Goal: Task Accomplishment & Management: Complete application form

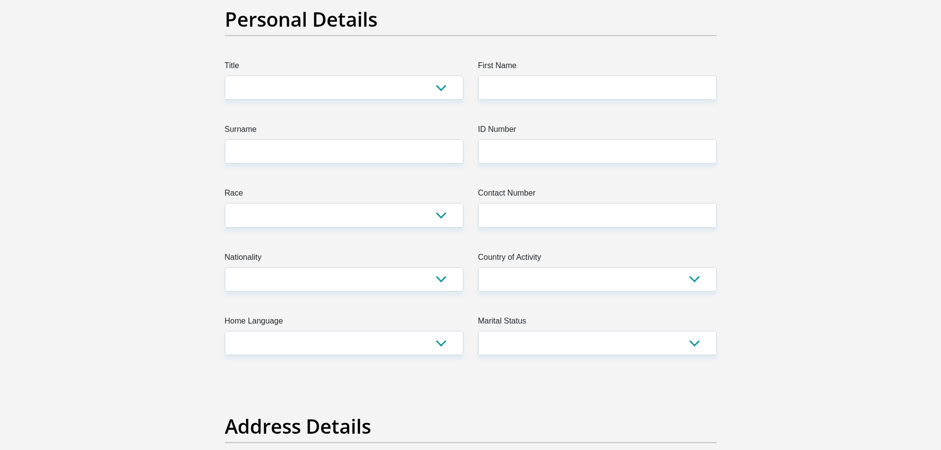
scroll to position [99, 0]
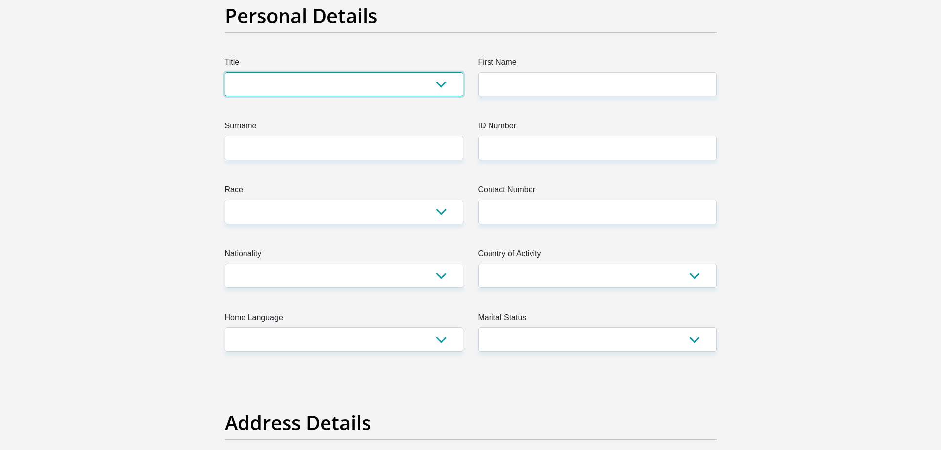
click at [445, 85] on select "Mr Ms Mrs Dr [PERSON_NAME]" at bounding box center [344, 84] width 239 height 24
select select "Ms"
click at [225, 72] on select "Mr Ms Mrs Dr [PERSON_NAME]" at bounding box center [344, 84] width 239 height 24
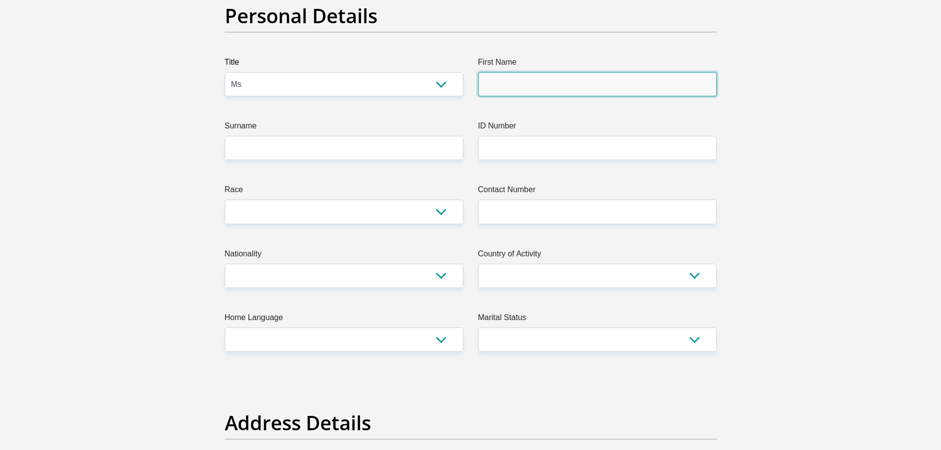
click at [522, 78] on input "First Name" at bounding box center [597, 84] width 239 height 24
type input "SINDISIWEPRINCESS"
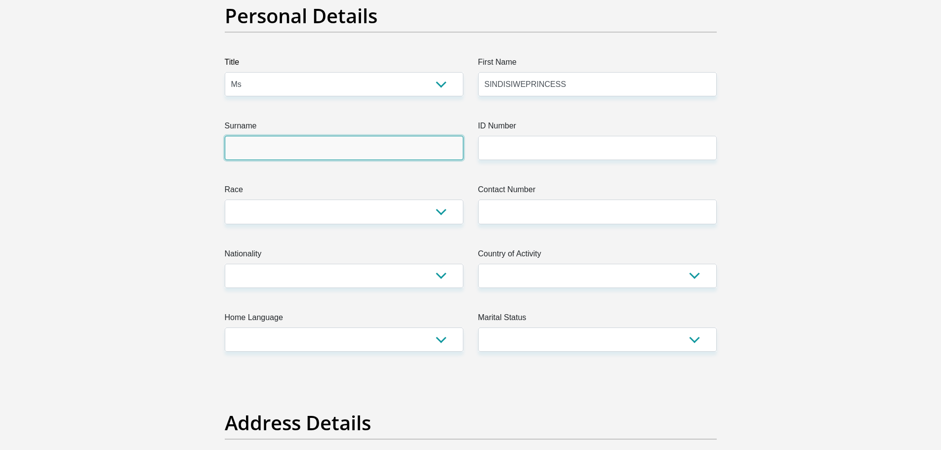
type input "Ndima"
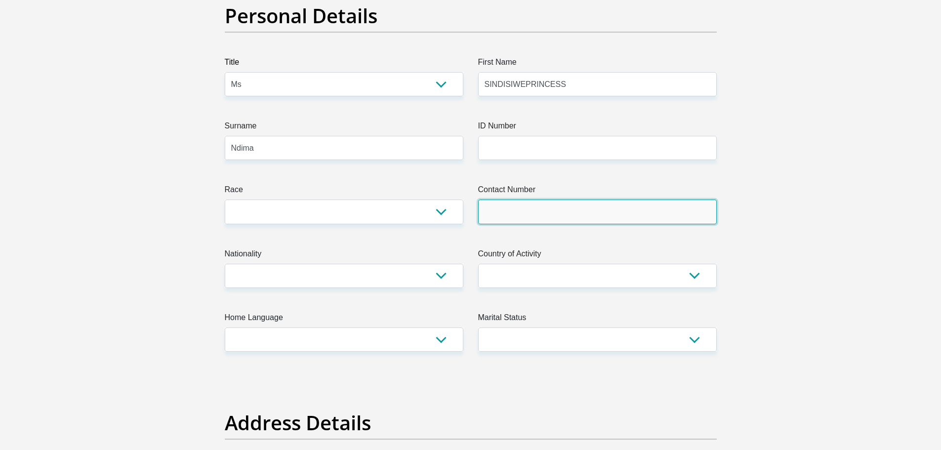
type input "0769191824"
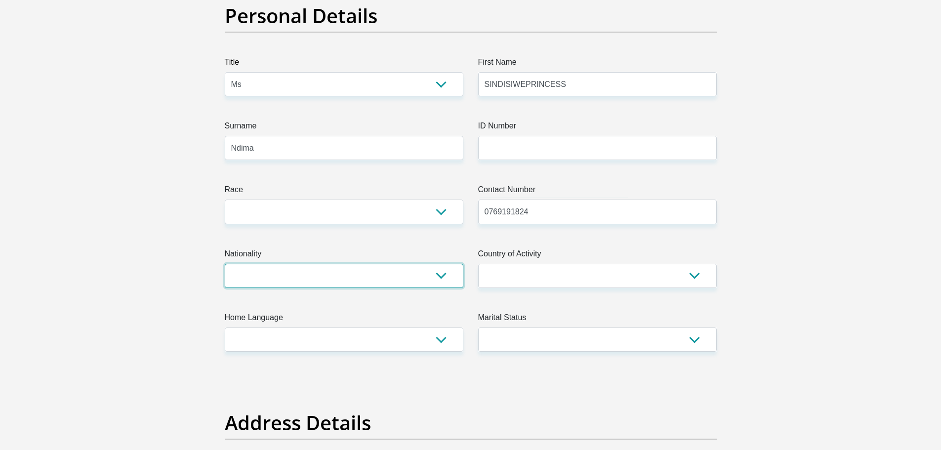
select select "ZAF"
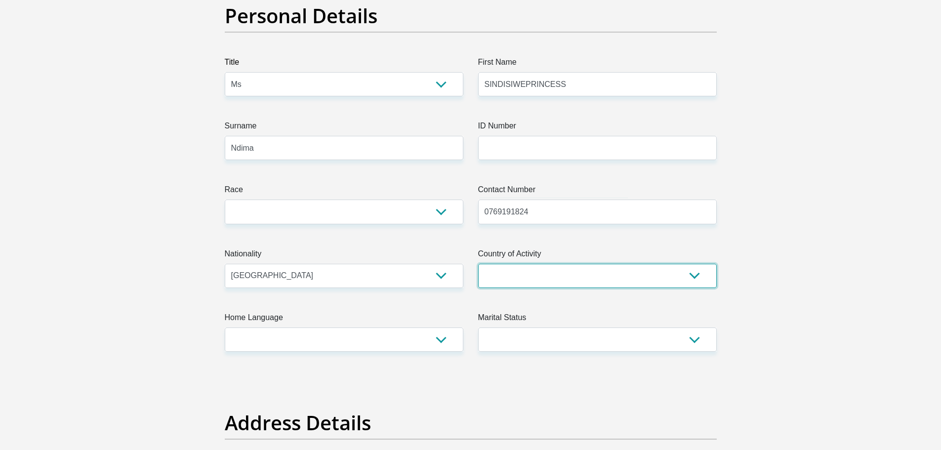
select select "ZAF"
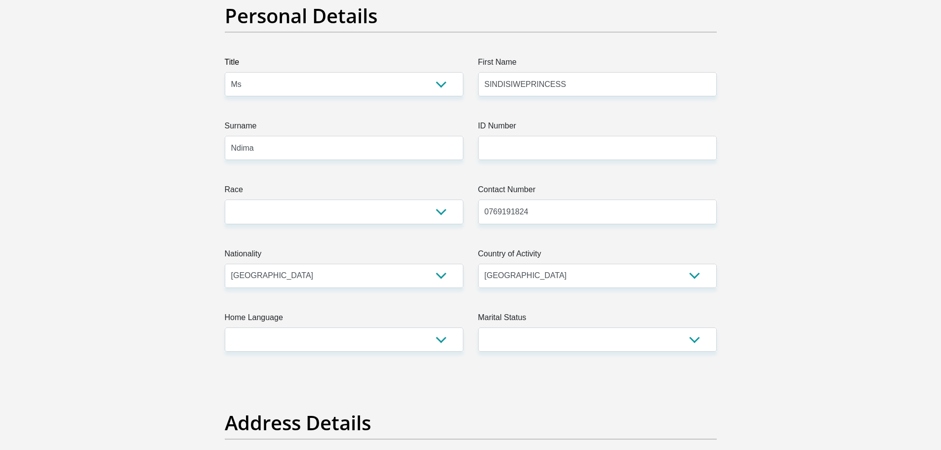
type input "[STREET_ADDRESS]"
type input "[GEOGRAPHIC_DATA]"
type input "2195"
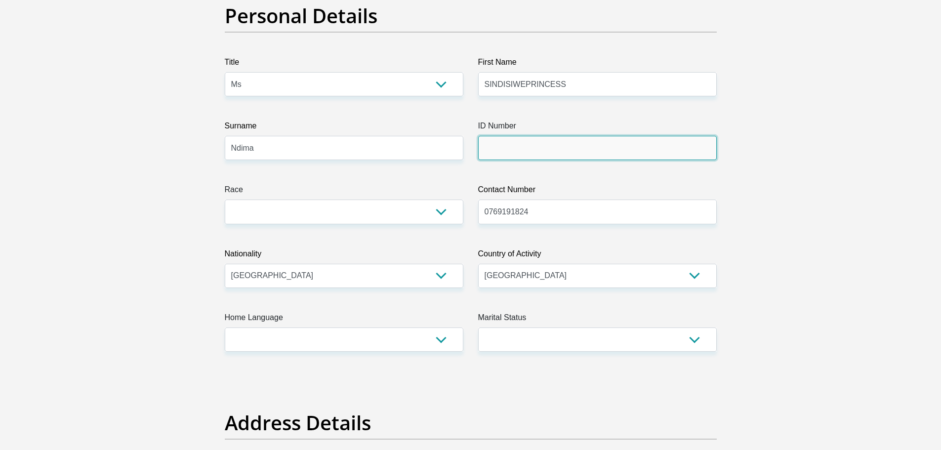
click at [517, 148] on input "ID Number" at bounding box center [597, 148] width 239 height 24
type input "8201131068088"
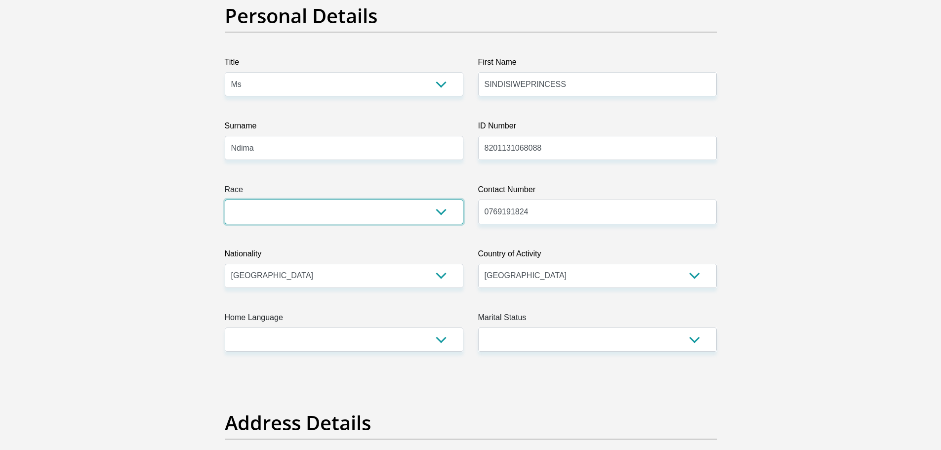
click at [440, 212] on select "Black Coloured Indian White Other" at bounding box center [344, 212] width 239 height 24
select select "1"
click at [225, 200] on select "Black Coloured Indian White Other" at bounding box center [344, 212] width 239 height 24
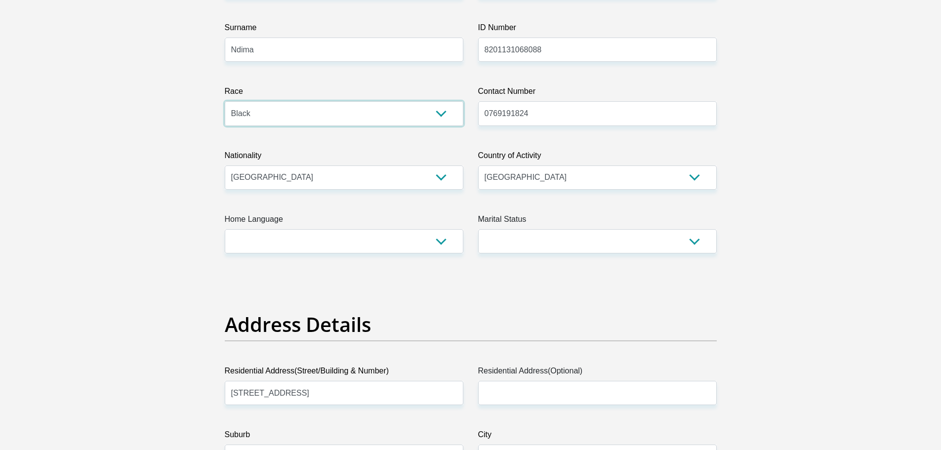
scroll to position [198, 0]
click at [444, 243] on select "Afrikaans English Sepedi South Ndebele Southern Sotho Swati Tsonga Tswana Venda…" at bounding box center [344, 241] width 239 height 24
select select "[DATE]"
click at [225, 229] on select "Afrikaans English Sepedi South Ndebele Southern Sotho Swati Tsonga Tswana Venda…" at bounding box center [344, 241] width 239 height 24
click at [694, 242] on select "Married ANC Single Divorced Widowed Married COP or Customary Law" at bounding box center [597, 241] width 239 height 24
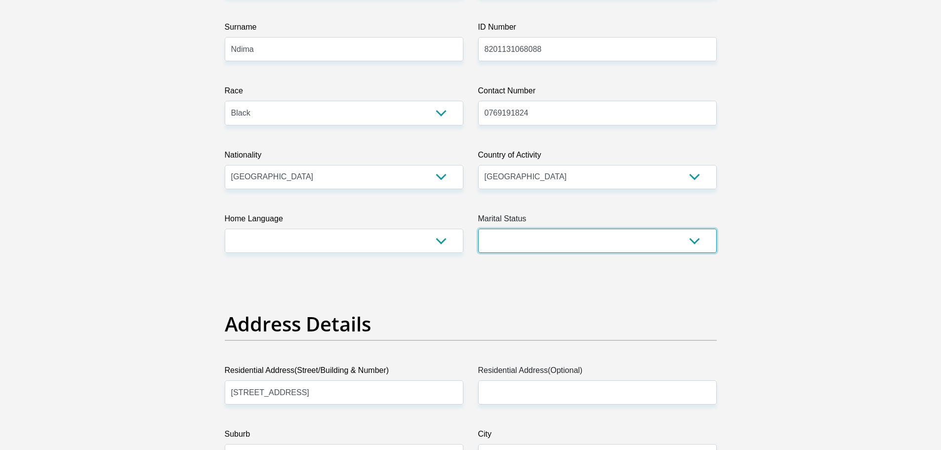
select select "2"
click at [478, 229] on select "Married ANC Single Divorced Widowed Married COP or Customary Law" at bounding box center [597, 241] width 239 height 24
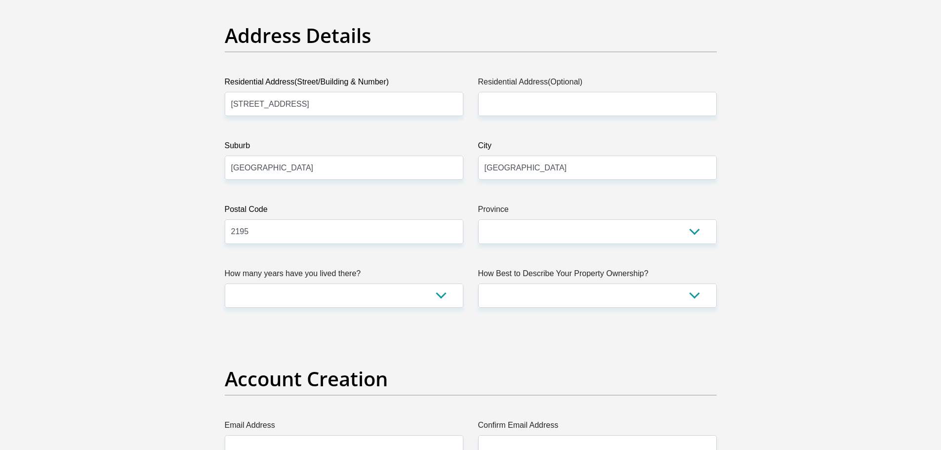
scroll to position [494, 0]
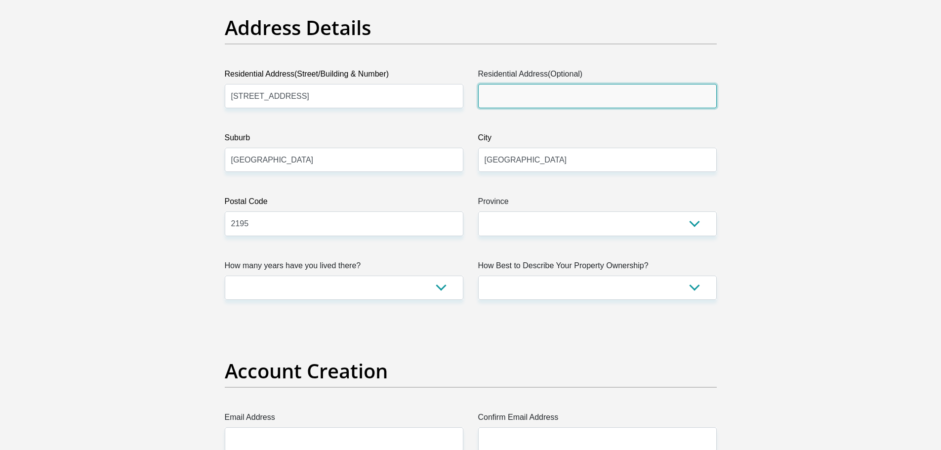
click at [514, 91] on input "Residential Address(Optional)" at bounding box center [597, 96] width 239 height 24
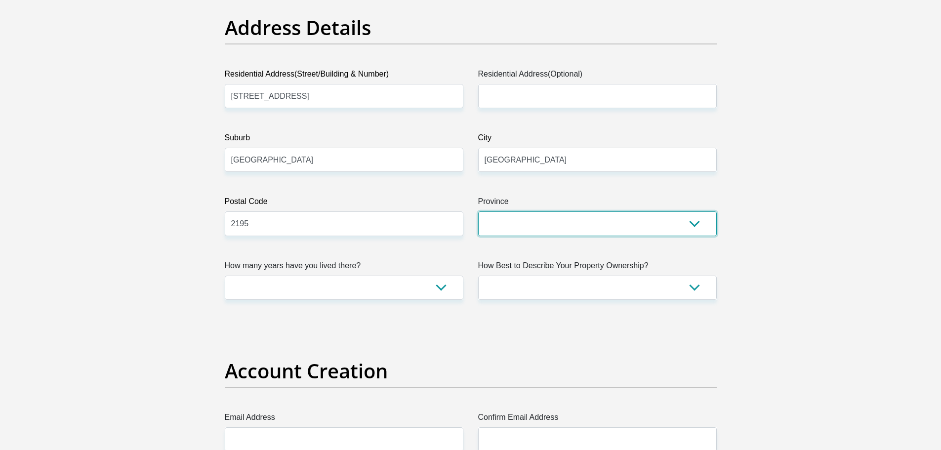
click at [697, 225] on select "Eastern Cape Free State [GEOGRAPHIC_DATA] [GEOGRAPHIC_DATA][DATE] [GEOGRAPHIC_D…" at bounding box center [597, 223] width 239 height 24
select select "Gauteng"
click at [478, 211] on select "Eastern Cape Free State [GEOGRAPHIC_DATA] [GEOGRAPHIC_DATA][DATE] [GEOGRAPHIC_D…" at bounding box center [597, 223] width 239 height 24
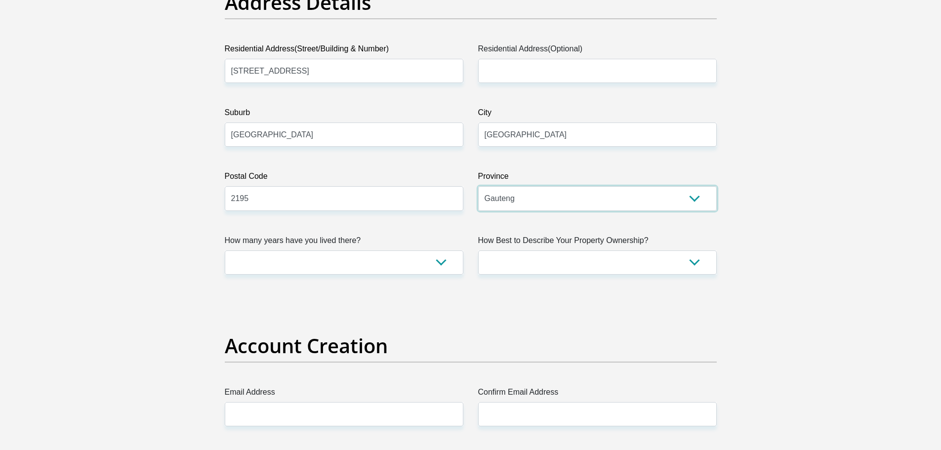
scroll to position [544, 0]
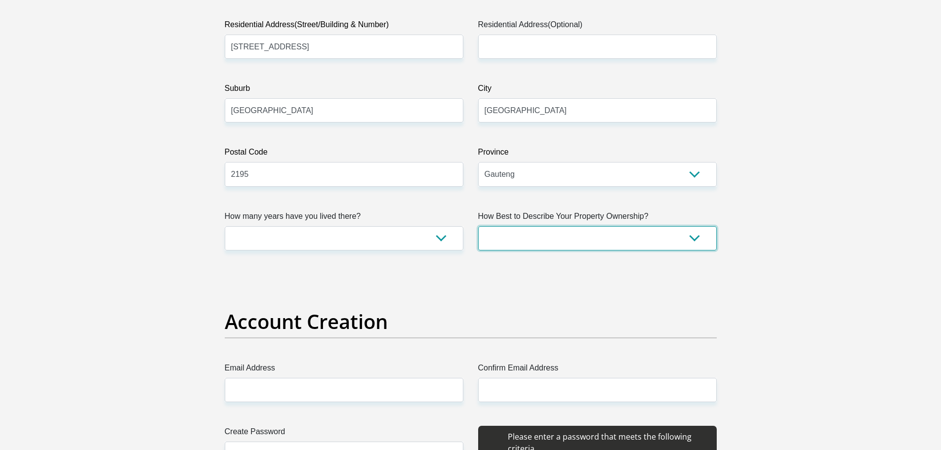
click at [695, 238] on select "Owned Rented Family Owned Company Dwelling" at bounding box center [597, 238] width 239 height 24
select select "Rented"
click at [478, 226] on select "Owned Rented Family Owned Company Dwelling" at bounding box center [597, 238] width 239 height 24
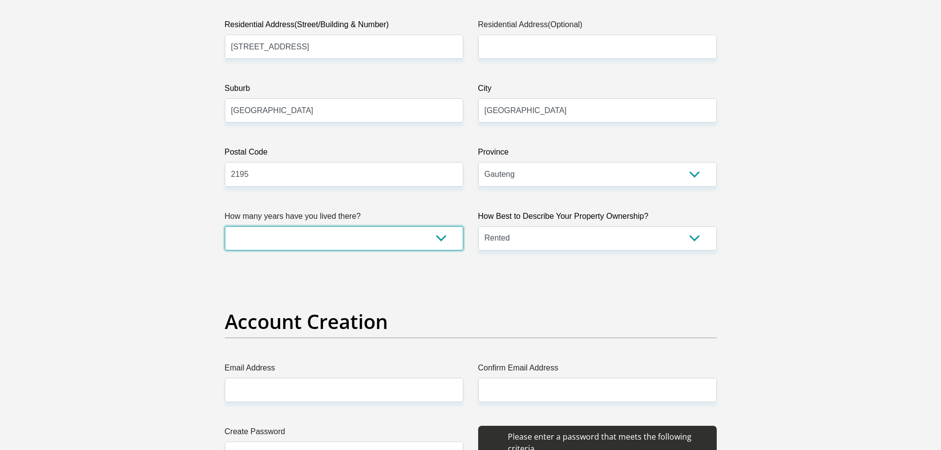
click at [444, 238] on select "less than 1 year 1-3 years 3-5 years 5+ years" at bounding box center [344, 238] width 239 height 24
select select "5"
click at [225, 226] on select "less than 1 year 1-3 years 3-5 years 5+ years" at bounding box center [344, 238] width 239 height 24
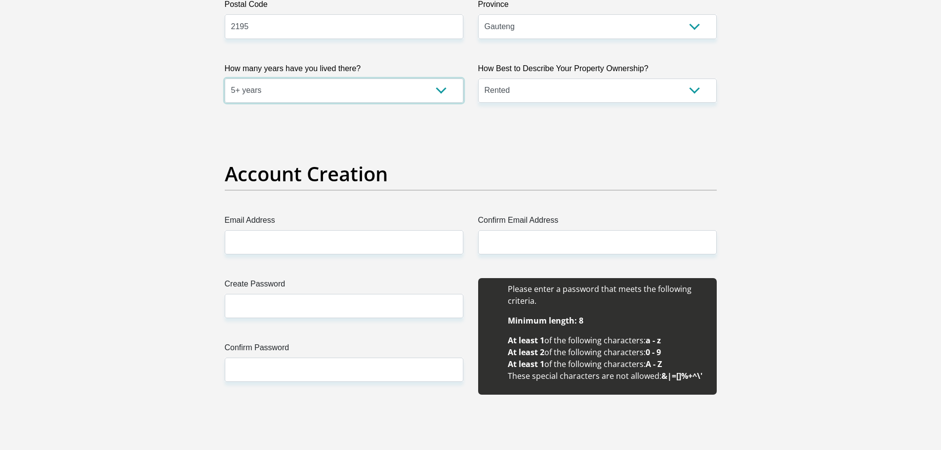
scroll to position [692, 0]
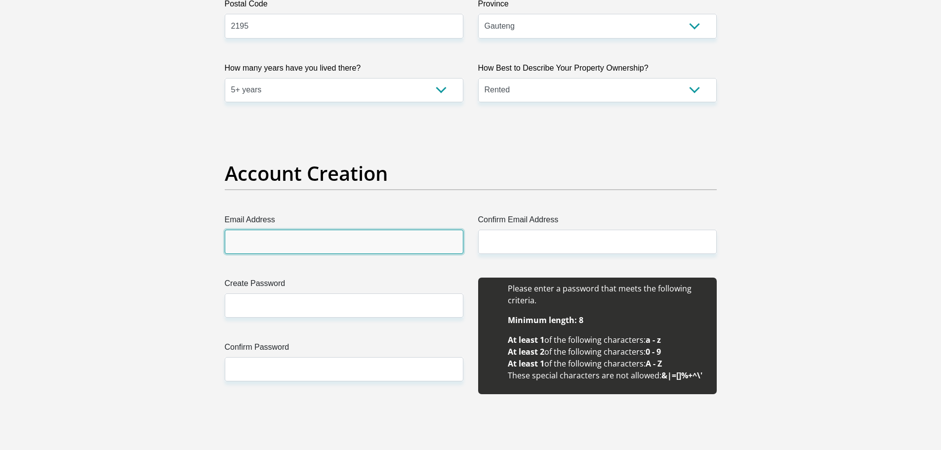
click at [296, 235] on input "Email Address" at bounding box center [344, 242] width 239 height 24
type input "[EMAIL_ADDRESS][DOMAIN_NAME]"
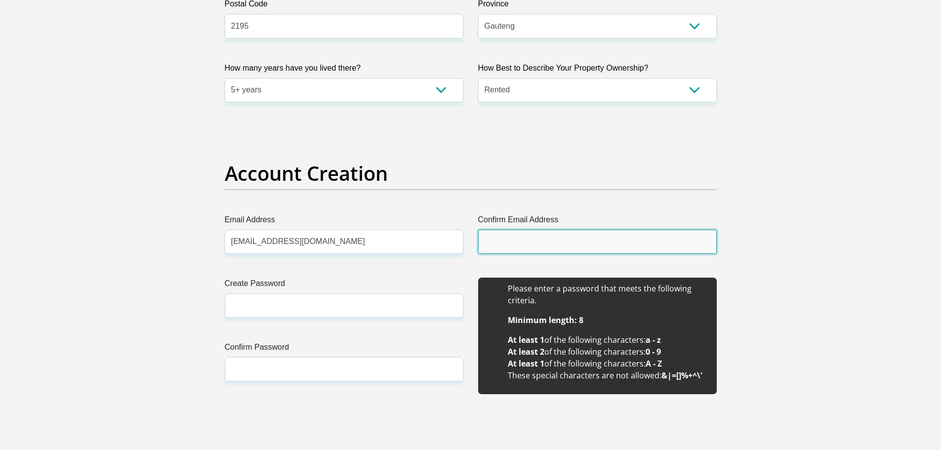
type input "[EMAIL_ADDRESS][DOMAIN_NAME]"
type input "SINDISIWE PRINCESS"
type input "Ndima"
type input "0769191824"
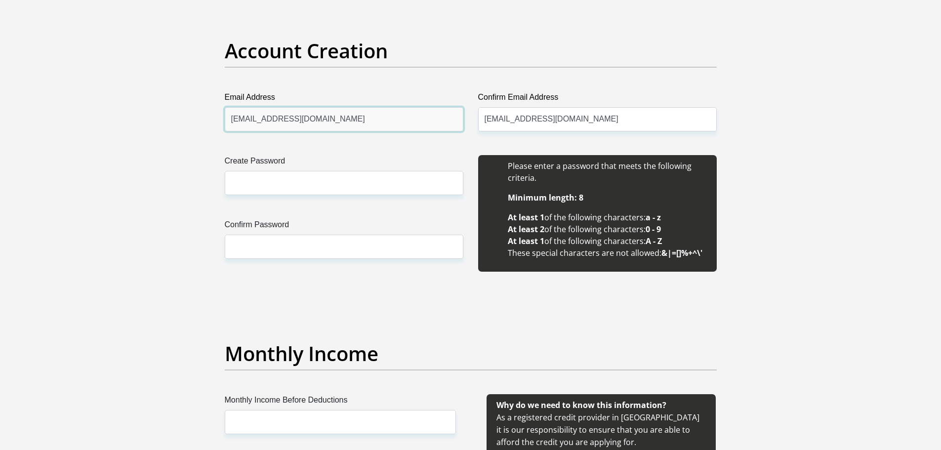
scroll to position [840, 0]
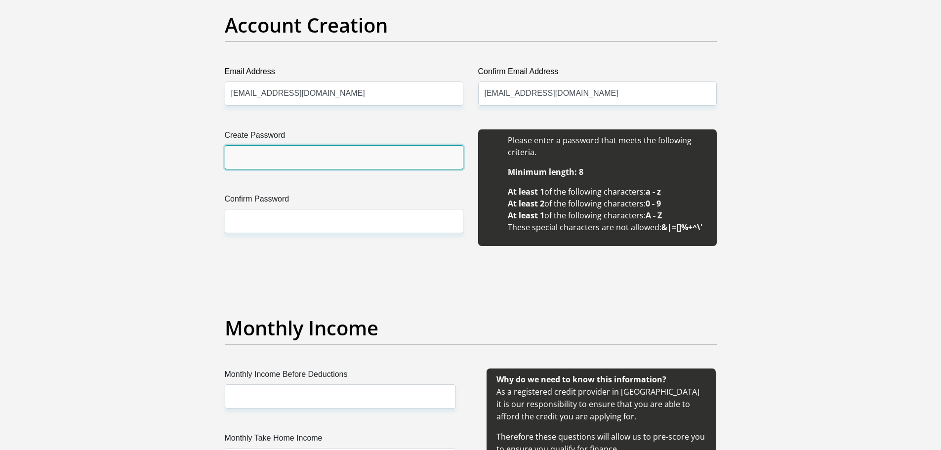
click at [289, 148] on input "Create Password" at bounding box center [344, 157] width 239 height 24
type input "Mqhele@2017$"
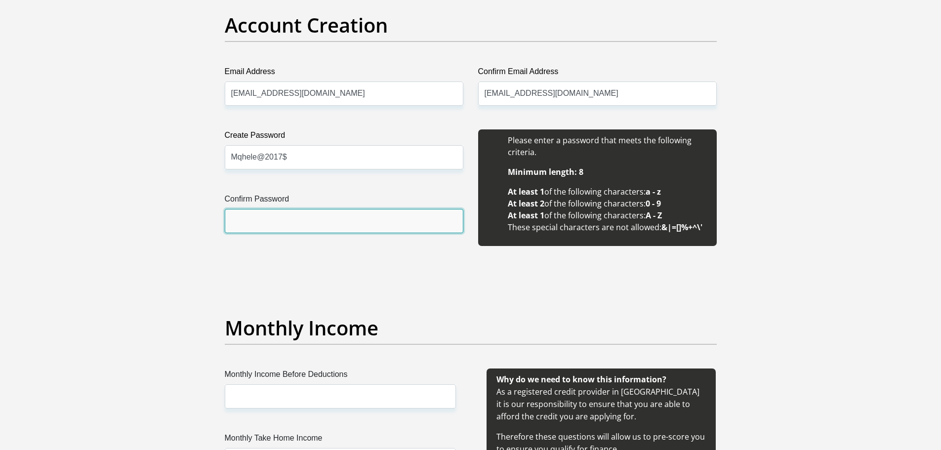
click at [263, 215] on input "Confirm Password" at bounding box center [344, 221] width 239 height 24
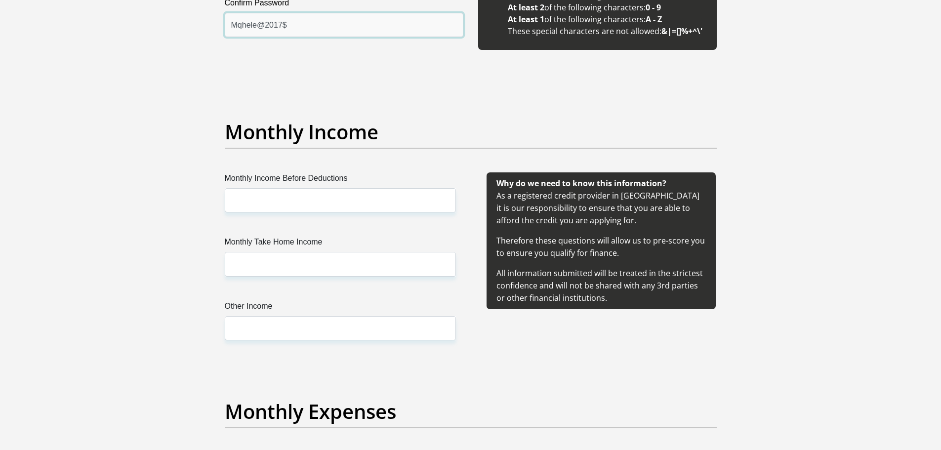
scroll to position [1038, 0]
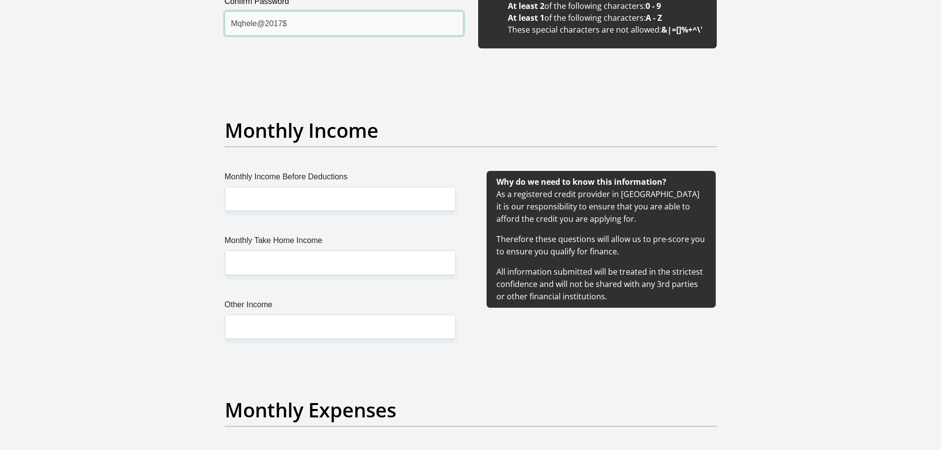
type input "Mqhele@2017$"
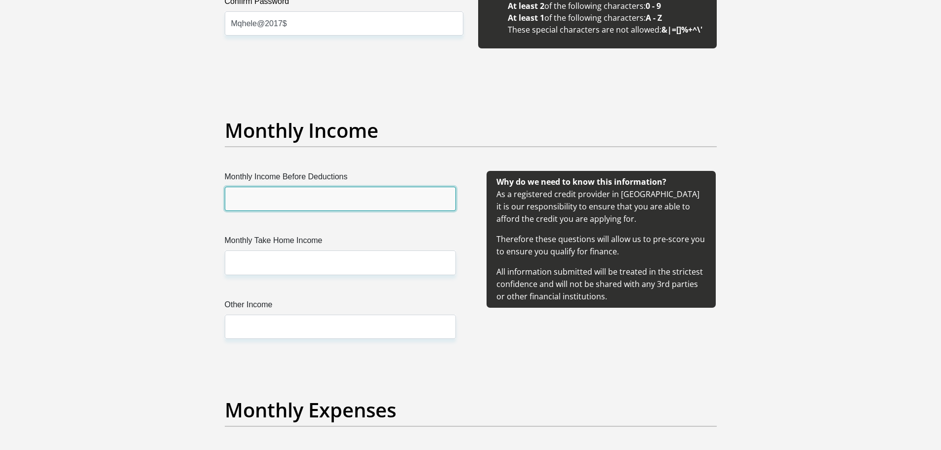
click at [265, 192] on input "Monthly Income Before Deductions" at bounding box center [340, 199] width 231 height 24
type input "12000"
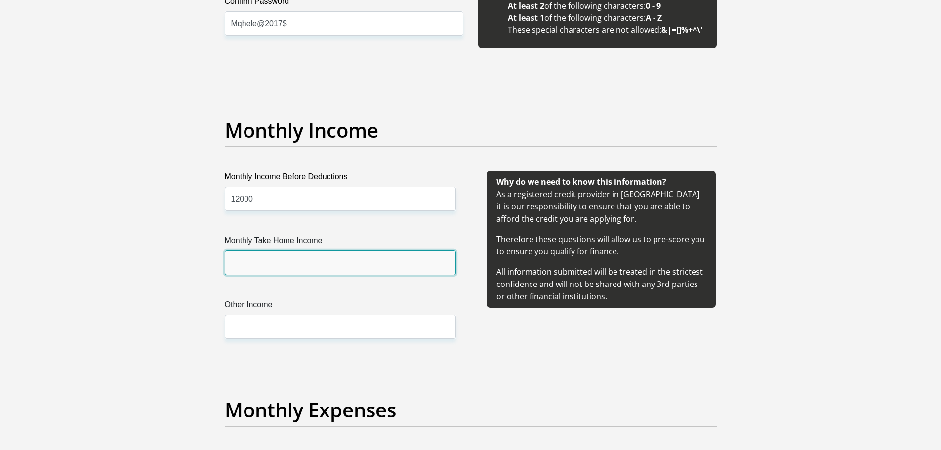
click at [285, 260] on input "Monthly Take Home Income" at bounding box center [340, 263] width 231 height 24
type input "9000"
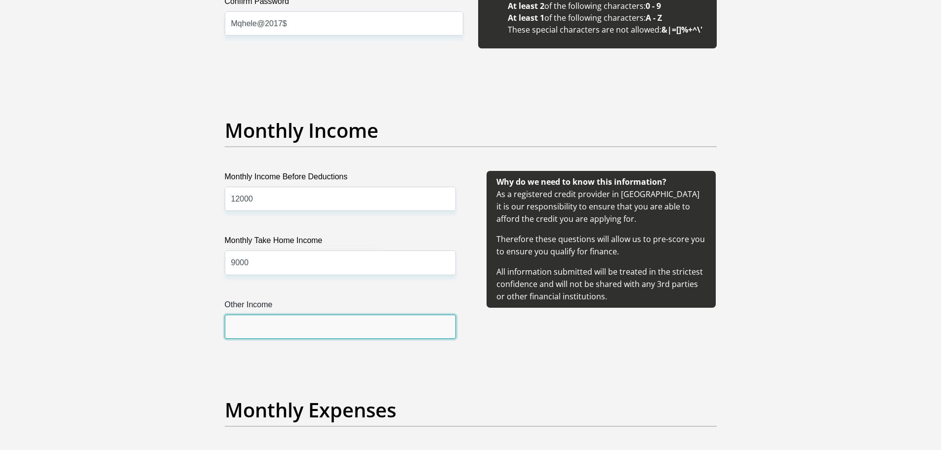
click at [289, 321] on input "Other Income" at bounding box center [340, 327] width 231 height 24
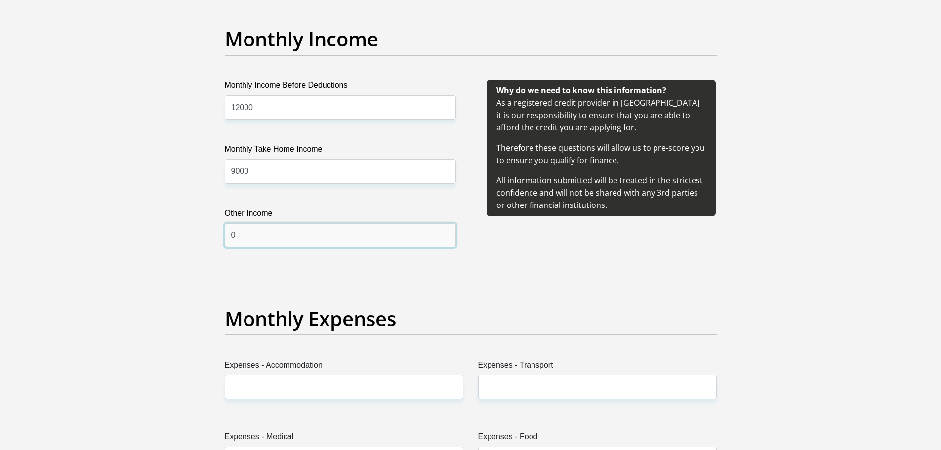
scroll to position [1285, 0]
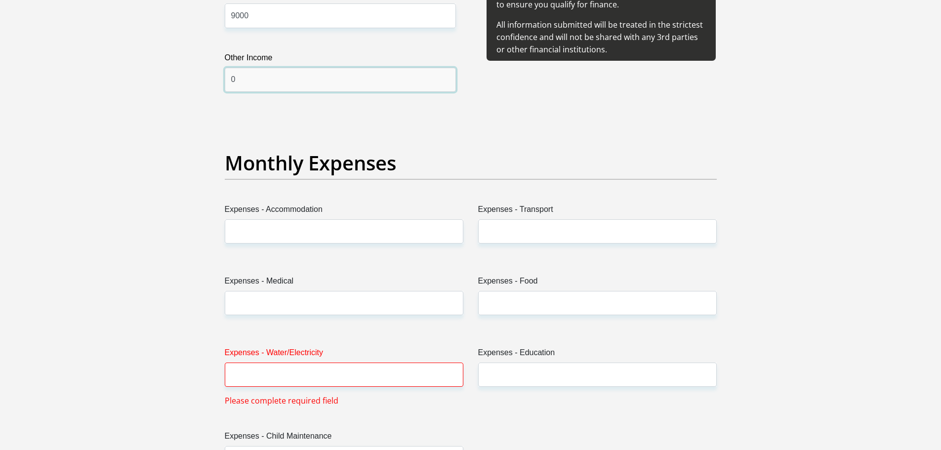
type input "0"
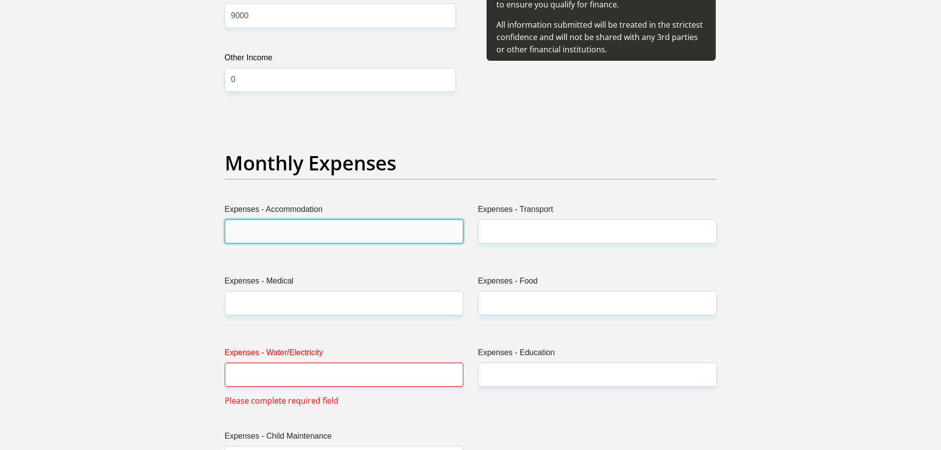
click at [259, 231] on input "Expenses - Accommodation" at bounding box center [344, 231] width 239 height 24
